Goal: Task Accomplishment & Management: Use online tool/utility

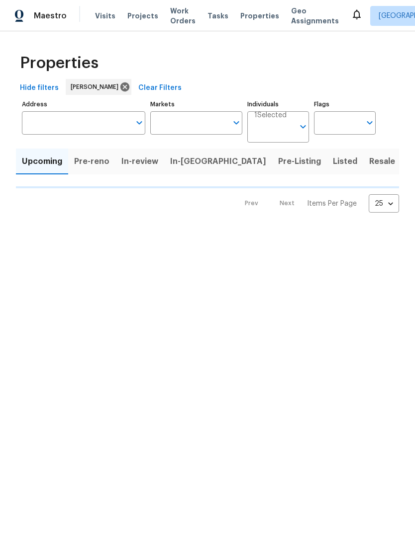
type input "100"
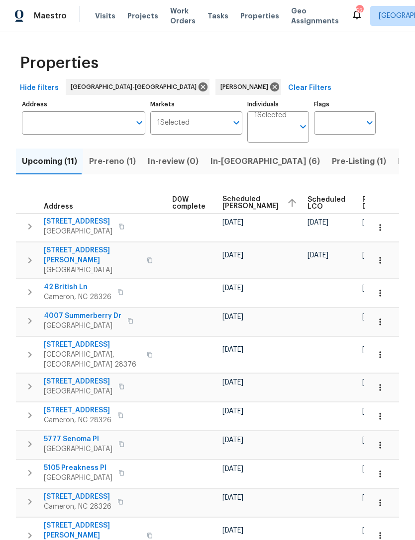
scroll to position [0, 262]
click at [381, 233] on icon "button" at bounding box center [380, 228] width 10 height 10
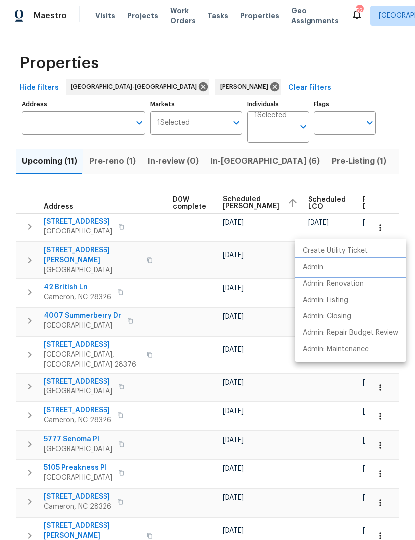
click at [323, 267] on p "Admin" at bounding box center [312, 267] width 21 height 10
click at [244, 47] on div at bounding box center [207, 270] width 415 height 540
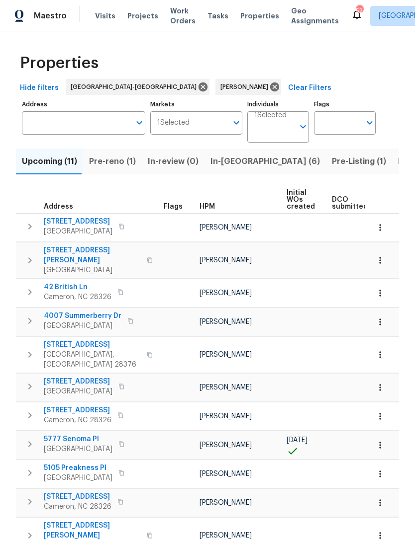
scroll to position [0, 0]
click at [398, 164] on span "Listed (5)" at bounding box center [416, 162] width 37 height 14
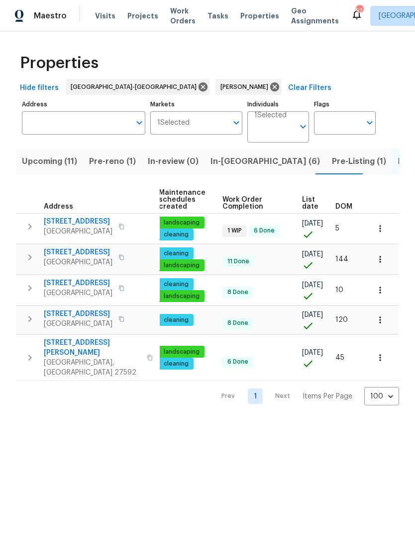
scroll to position [0, 128]
click at [390, 231] on button "button" at bounding box center [380, 229] width 22 height 22
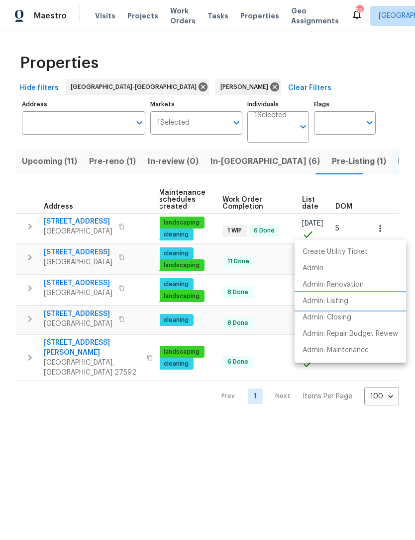
click at [317, 300] on p "Admin: Listing" at bounding box center [325, 301] width 46 height 10
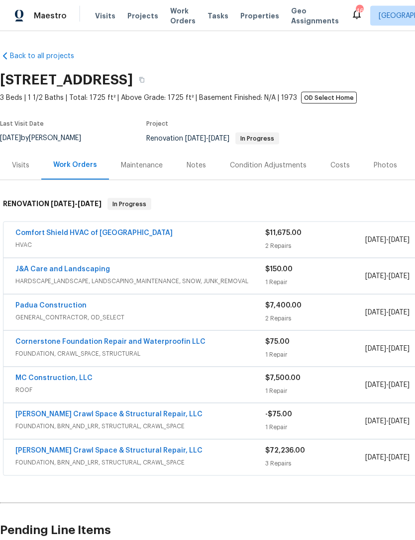
scroll to position [3, 0]
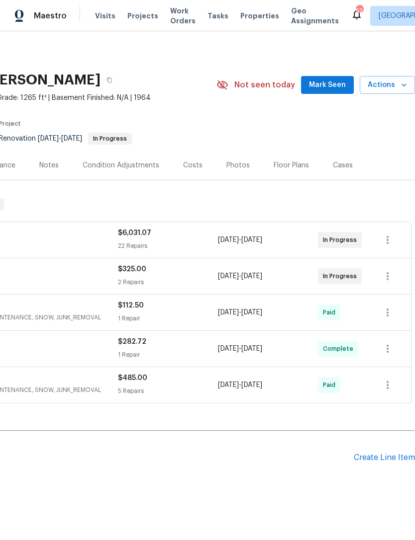
scroll to position [0, 147]
click at [332, 86] on span "Mark Seen" at bounding box center [327, 85] width 37 height 12
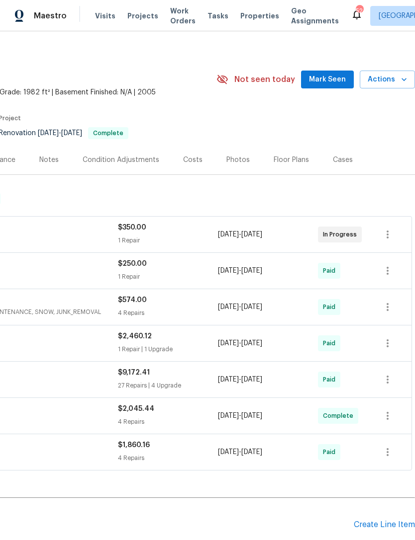
scroll to position [5, 147]
click at [333, 77] on span "Mark Seen" at bounding box center [327, 80] width 37 height 12
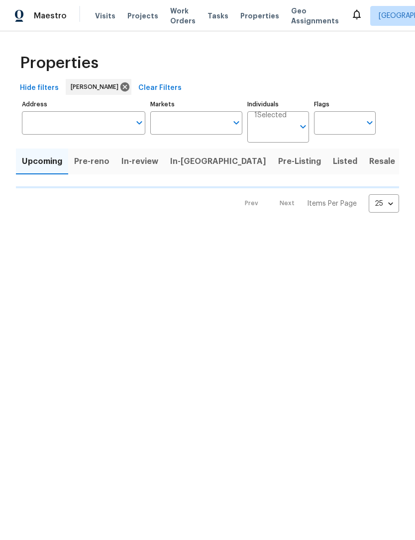
type input "100"
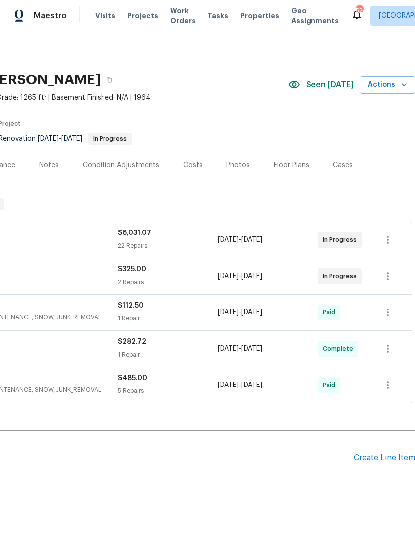
scroll to position [0, 147]
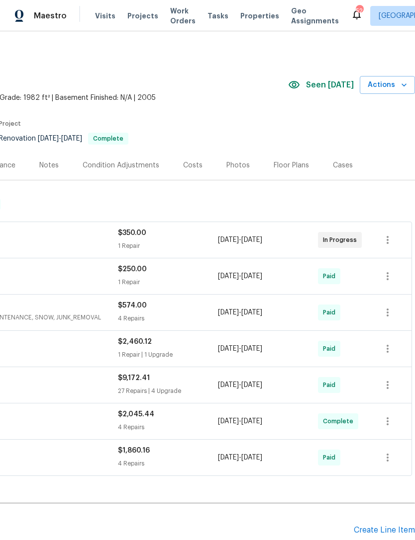
scroll to position [0, 147]
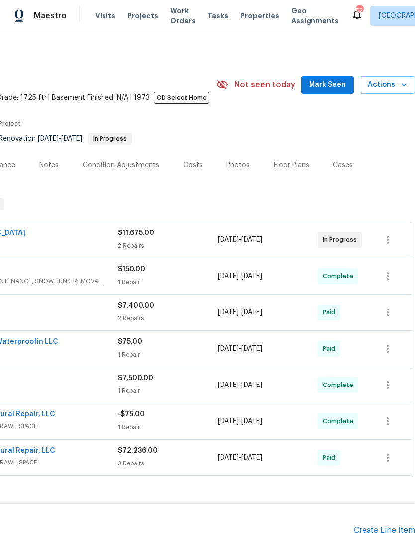
scroll to position [0, 147]
click at [325, 87] on span "Mark Seen" at bounding box center [327, 85] width 37 height 12
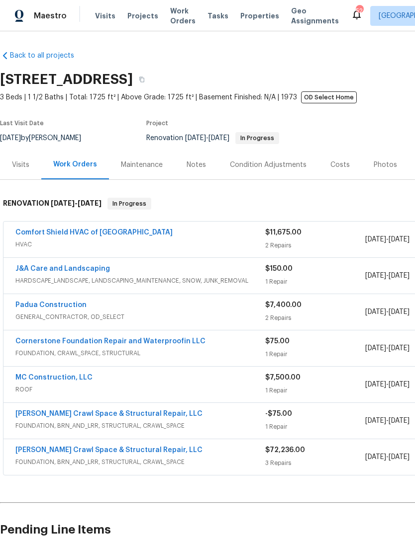
scroll to position [0, 0]
click at [86, 234] on link "Comfort Shield HVAC of NC" at bounding box center [93, 232] width 157 height 7
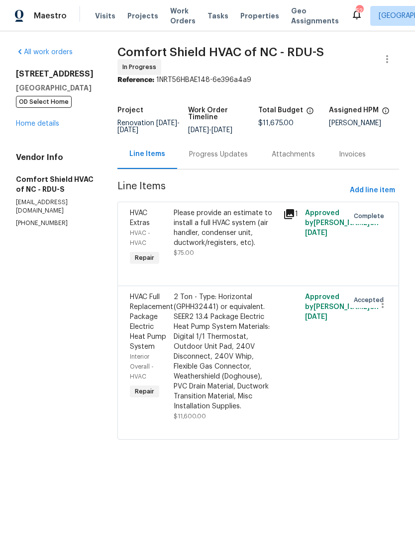
click at [41, 126] on link "Home details" at bounding box center [37, 123] width 43 height 7
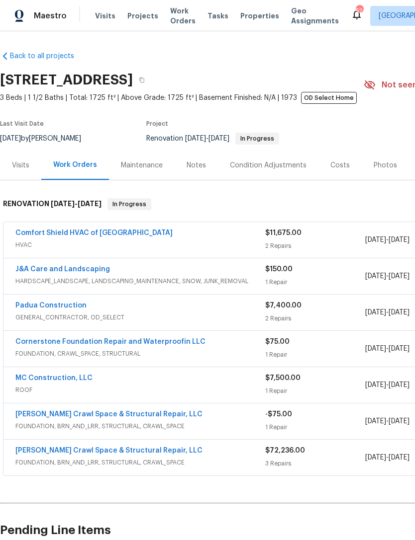
click at [168, 3] on div "Maestro Visits Projects Work Orders Tasks Properties Geo Assignments 52 Raleigh…" at bounding box center [207, 15] width 415 height 31
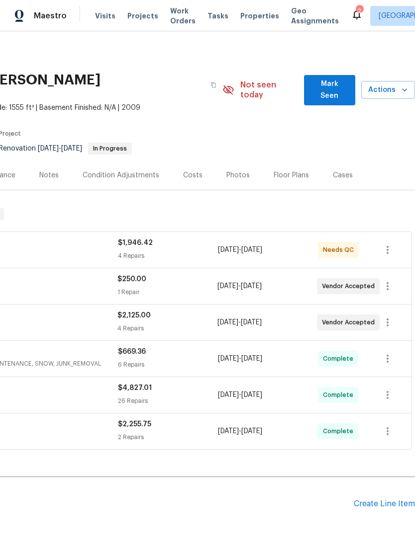
scroll to position [0, 147]
click at [331, 83] on span "Mark Seen" at bounding box center [329, 90] width 35 height 24
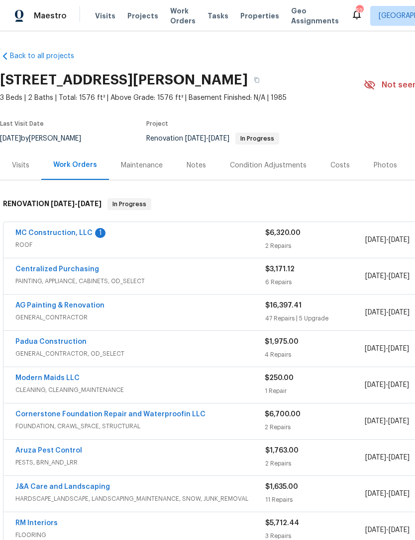
click at [79, 236] on link "MC Construction, LLC" at bounding box center [53, 233] width 77 height 7
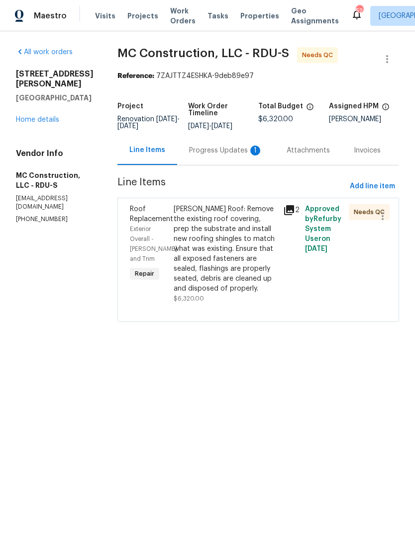
click at [215, 154] on div "Progress Updates 1" at bounding box center [226, 151] width 74 height 10
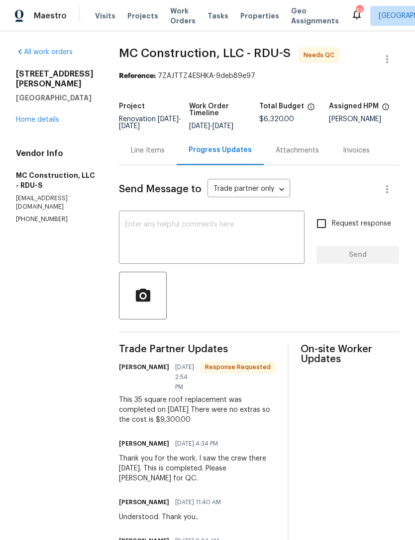
click at [149, 150] on div "Line Items" at bounding box center [148, 151] width 34 height 10
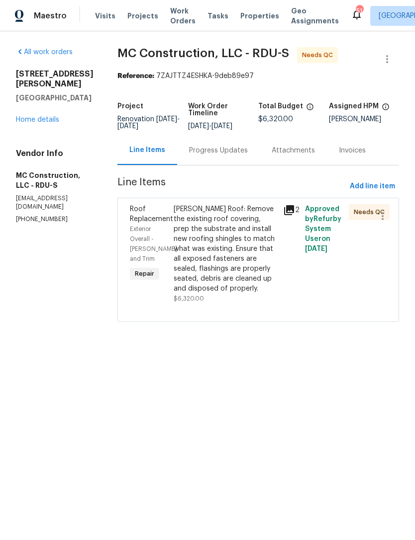
click at [241, 261] on div "[PERSON_NAME] Roof: Remove the existing roof covering, prep the substrate and i…" at bounding box center [224, 248] width 103 height 89
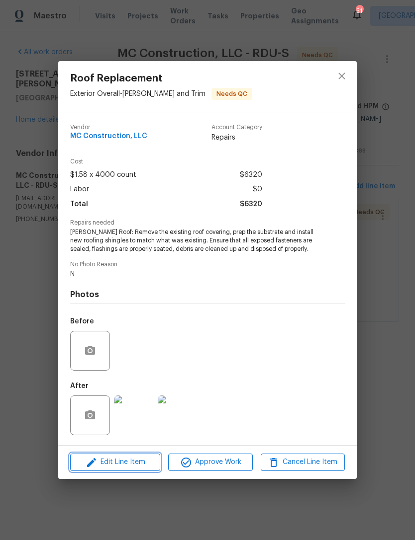
click at [137, 460] on span "Edit Line Item" at bounding box center [115, 462] width 84 height 12
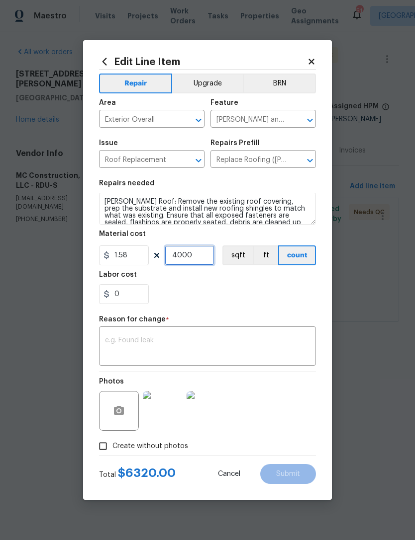
click at [202, 259] on input "4000" at bounding box center [190, 256] width 50 height 20
click at [272, 299] on div "0" at bounding box center [207, 294] width 217 height 20
click at [202, 261] on input "5000" at bounding box center [190, 256] width 50 height 20
click at [258, 297] on div "0" at bounding box center [207, 294] width 217 height 20
click at [197, 257] on input "8000" at bounding box center [190, 256] width 50 height 20
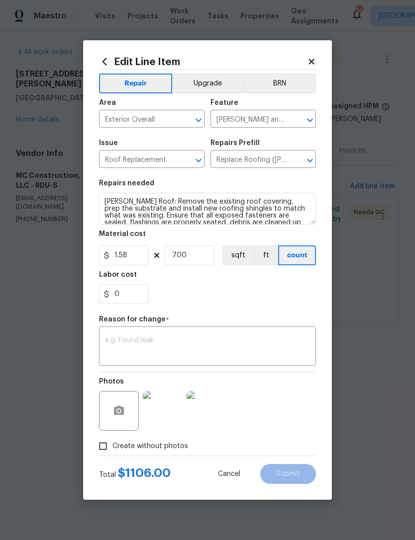
click at [264, 301] on div "0" at bounding box center [207, 294] width 217 height 20
click at [194, 258] on input "700" at bounding box center [190, 256] width 50 height 20
click at [247, 297] on div "0" at bounding box center [207, 294] width 217 height 20
click at [202, 263] on input "7000" at bounding box center [190, 256] width 50 height 20
click at [241, 290] on div "0" at bounding box center [207, 294] width 217 height 20
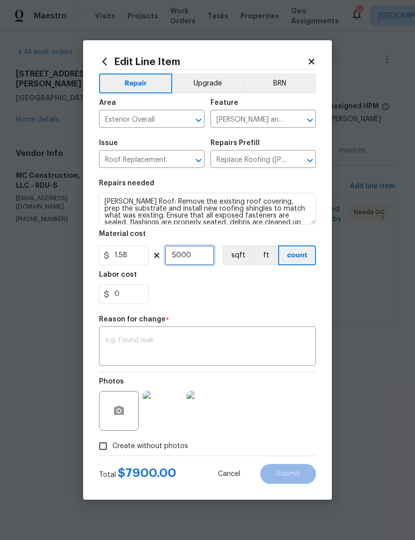
click at [194, 260] on input "5000" at bounding box center [190, 256] width 50 height 20
click at [239, 292] on div "0" at bounding box center [207, 294] width 217 height 20
click at [197, 264] on input "6500" at bounding box center [190, 256] width 50 height 20
click at [241, 299] on div "0" at bounding box center [207, 294] width 217 height 20
click at [201, 256] on input "6000" at bounding box center [190, 256] width 50 height 20
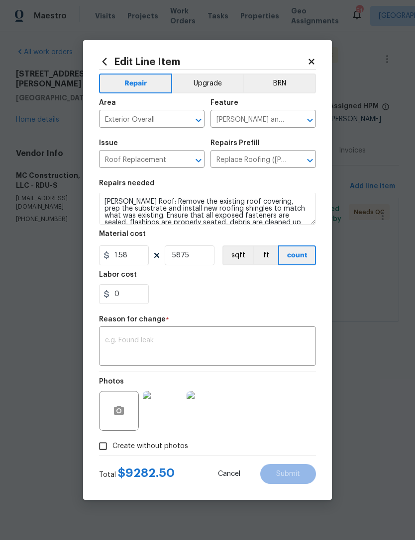
click at [253, 299] on div "0" at bounding box center [207, 294] width 217 height 20
click at [200, 256] on input "5875" at bounding box center [190, 256] width 50 height 20
click at [250, 287] on div "0" at bounding box center [207, 294] width 217 height 20
click at [197, 258] on input "5880" at bounding box center [190, 256] width 50 height 20
click at [202, 305] on section "Repairs needed Gable Roof: Remove the existing roof covering, prep the substrat…" at bounding box center [207, 242] width 217 height 136
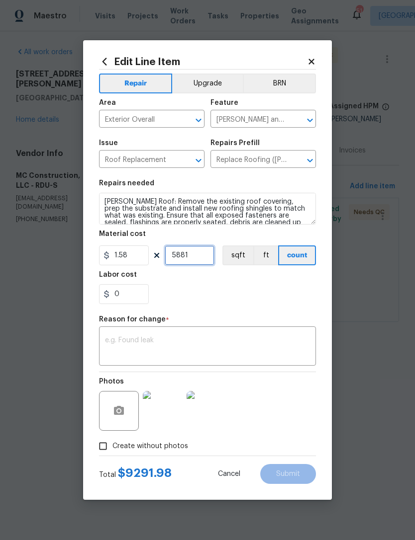
click at [199, 256] on input "5881" at bounding box center [190, 256] width 50 height 20
click at [216, 298] on div "0" at bounding box center [207, 294] width 217 height 20
click at [197, 256] on input "5882" at bounding box center [190, 256] width 50 height 20
click at [232, 286] on div "0" at bounding box center [207, 294] width 217 height 20
click at [194, 255] on input "5885" at bounding box center [190, 256] width 50 height 20
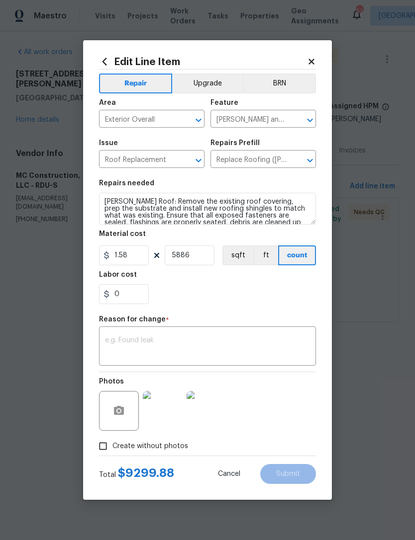
click at [240, 294] on div "0" at bounding box center [207, 294] width 217 height 20
click at [197, 255] on input "5886" at bounding box center [190, 256] width 50 height 20
click at [228, 291] on div "0" at bounding box center [207, 294] width 217 height 20
click at [195, 258] on input "5887" at bounding box center [190, 256] width 50 height 20
type input "588"
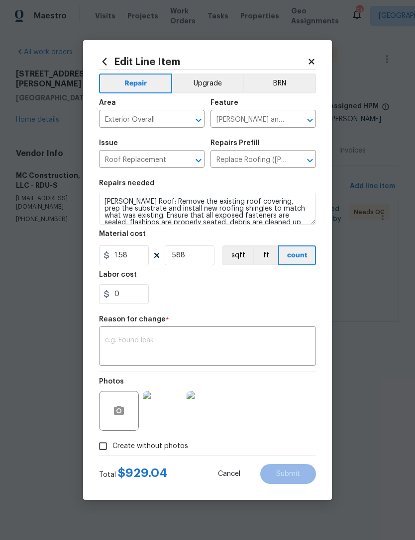
click at [313, 57] on icon at bounding box center [311, 61] width 9 height 9
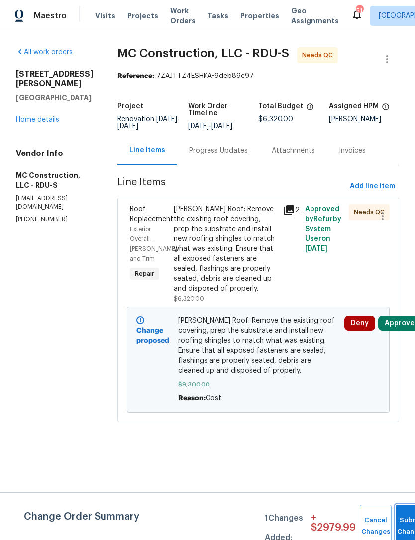
click at [402, 522] on button "Submit Changes" at bounding box center [411, 526] width 32 height 43
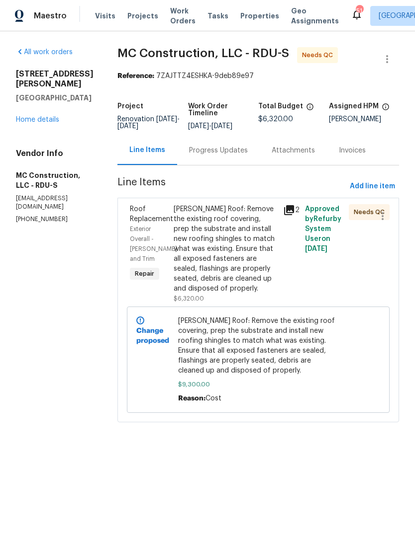
click at [223, 256] on div "Gable Roof: Remove the existing roof covering, prep the substrate and install n…" at bounding box center [224, 248] width 103 height 89
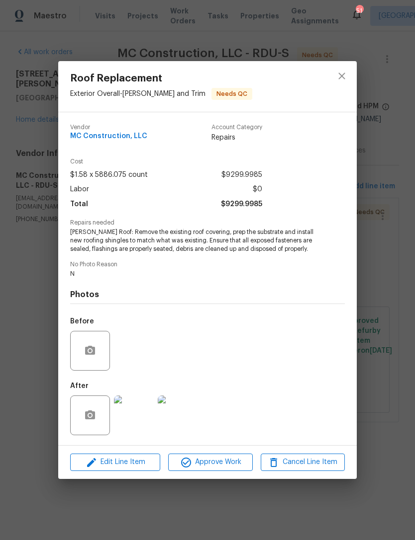
click at [143, 422] on img at bounding box center [134, 416] width 40 height 40
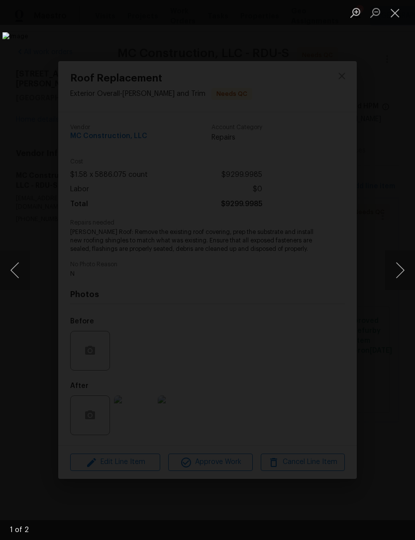
click at [409, 265] on button "Next image" at bounding box center [400, 271] width 30 height 40
click at [403, 261] on button "Next image" at bounding box center [400, 271] width 30 height 40
click at [398, 11] on button "Close lightbox" at bounding box center [395, 12] width 20 height 17
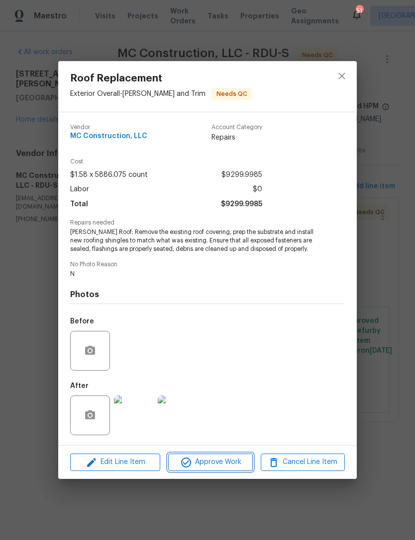
click at [223, 461] on span "Approve Work" at bounding box center [210, 462] width 78 height 12
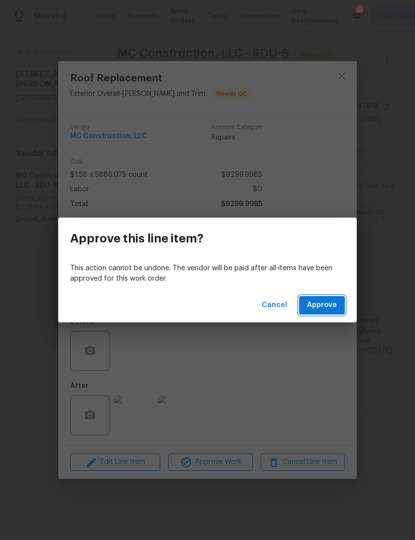
click at [328, 304] on span "Approve" at bounding box center [322, 305] width 30 height 12
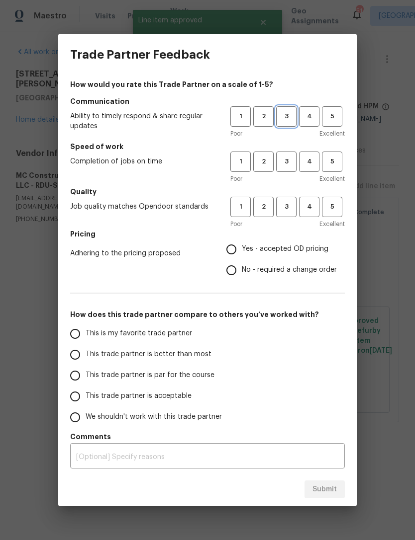
click at [290, 118] on span "3" at bounding box center [286, 116] width 18 height 11
click at [289, 158] on span "3" at bounding box center [286, 161] width 18 height 11
click at [289, 205] on span "3" at bounding box center [286, 206] width 18 height 11
click at [235, 248] on input "Yes - accepted OD pricing" at bounding box center [231, 249] width 21 height 21
radio input "true"
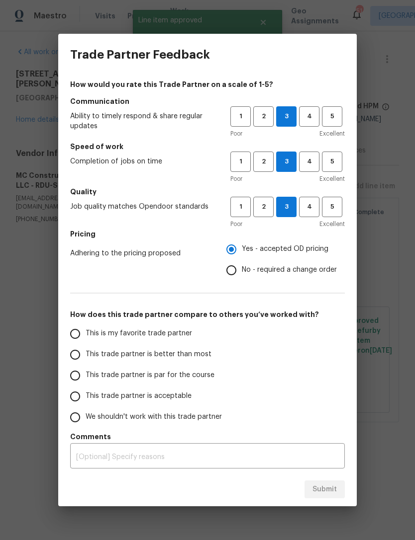
click at [75, 400] on input "This trade partner is acceptable" at bounding box center [75, 396] width 21 height 21
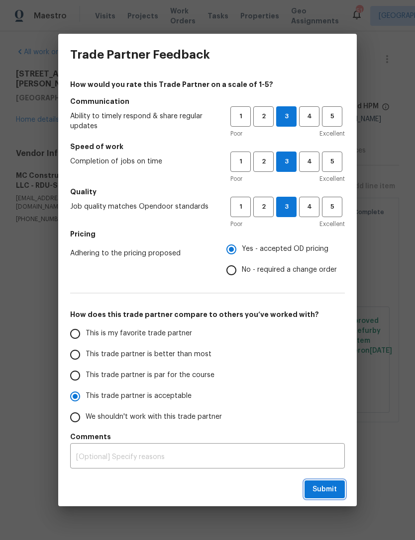
click at [334, 490] on span "Submit" at bounding box center [324, 490] width 24 height 12
radio input "true"
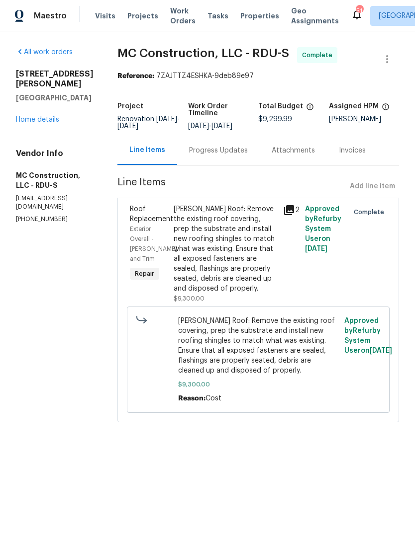
radio input "false"
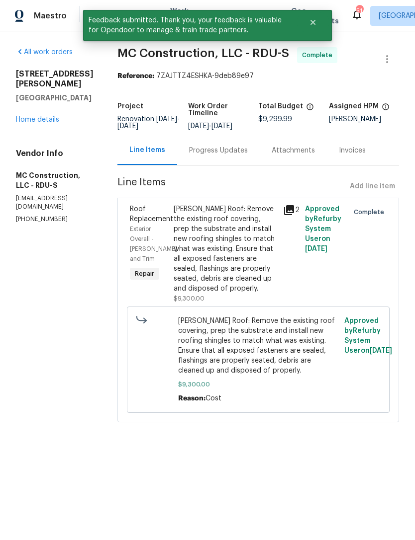
click at [44, 120] on link "Home details" at bounding box center [37, 119] width 43 height 7
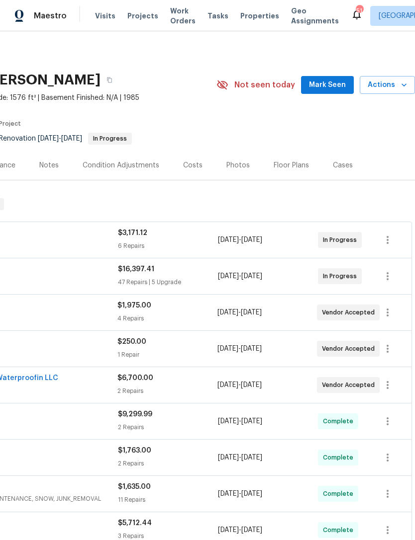
scroll to position [0, 147]
click at [331, 83] on span "Mark Seen" at bounding box center [327, 85] width 37 height 12
click at [188, 169] on div "Costs" at bounding box center [192, 166] width 19 height 10
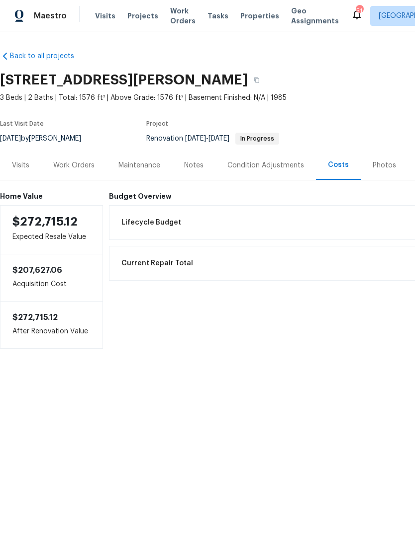
click at [69, 164] on div "Work Orders" at bounding box center [73, 166] width 41 height 10
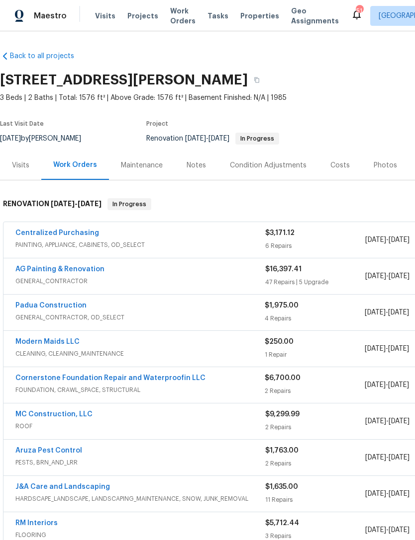
click at [190, 160] on div "Notes" at bounding box center [195, 165] width 43 height 29
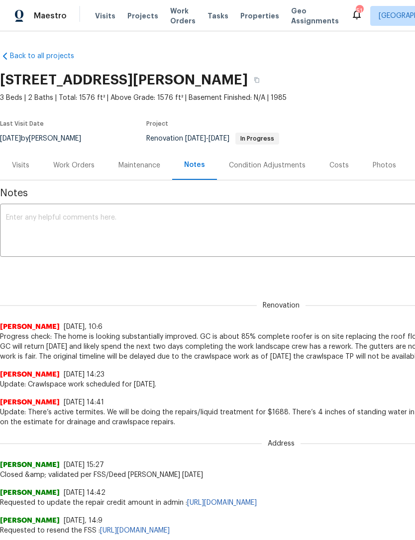
click at [339, 165] on div "Costs" at bounding box center [338, 166] width 19 height 10
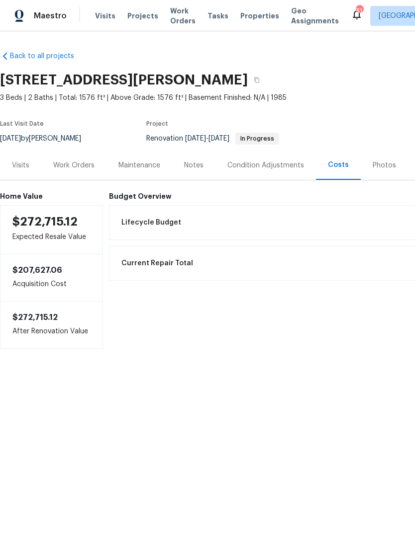
click at [75, 165] on div "Work Orders" at bounding box center [73, 166] width 41 height 10
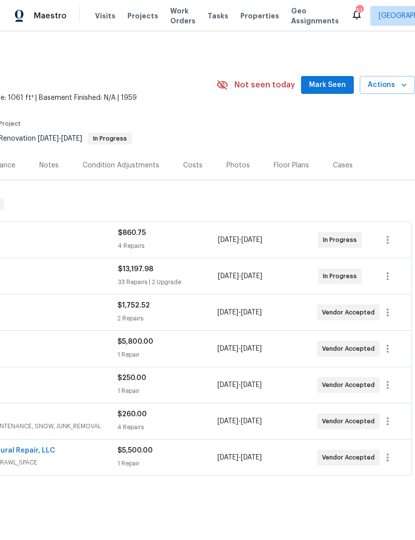
scroll to position [0, 147]
click at [332, 82] on span "Mark Seen" at bounding box center [327, 85] width 37 height 12
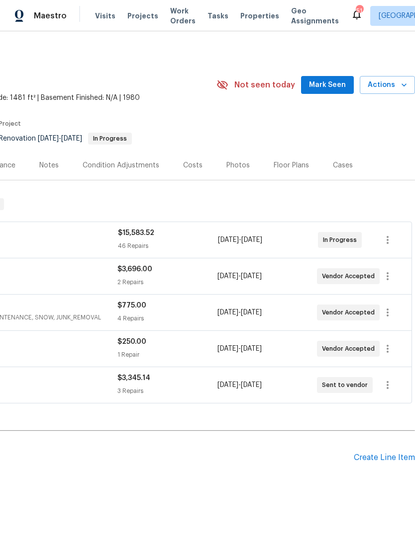
scroll to position [0, 147]
click at [323, 84] on span "Mark Seen" at bounding box center [327, 85] width 37 height 12
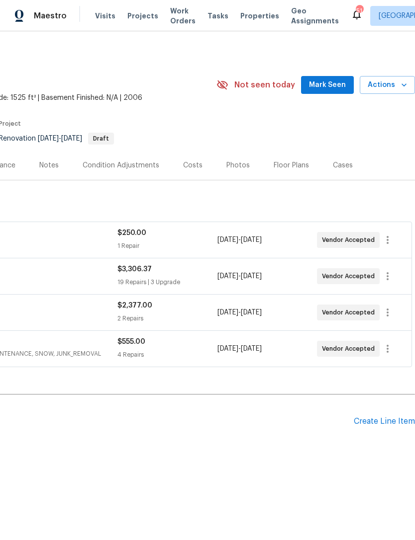
scroll to position [0, 147]
click at [336, 78] on button "Mark Seen" at bounding box center [327, 85] width 53 height 18
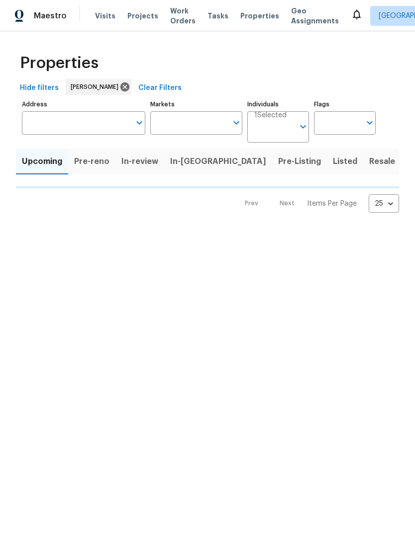
type input "100"
